Goal: Check status: Check status

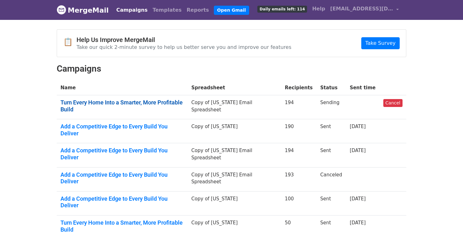
click at [129, 102] on link "Turn Every Home Into a Smarter, More Profitable Build" at bounding box center [121, 106] width 123 height 14
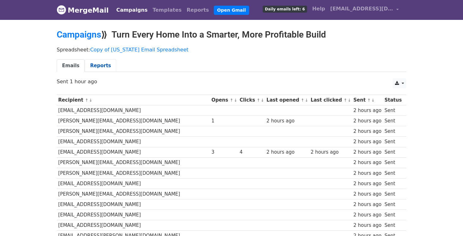
click at [98, 67] on link "Reports" at bounding box center [100, 65] width 31 height 13
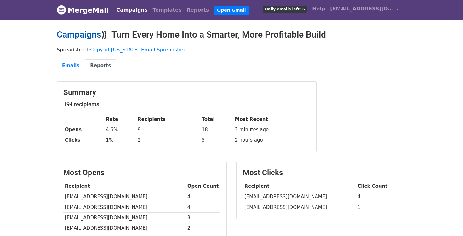
click at [86, 35] on link "Campaigns" at bounding box center [79, 34] width 44 height 10
